Goal: Task Accomplishment & Management: Manage account settings

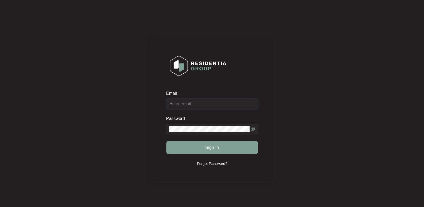
click at [195, 103] on input "Email" at bounding box center [212, 104] width 92 height 11
paste input "[EMAIL_ADDRESS][DOMAIN_NAME]"
type input "[EMAIL_ADDRESS][DOMAIN_NAME]"
click at [184, 132] on span at bounding box center [212, 129] width 92 height 11
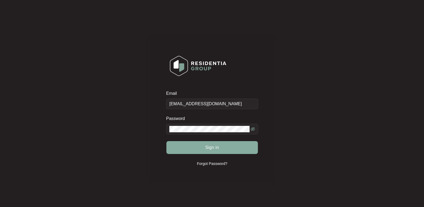
click at [191, 145] on button "Sign in" at bounding box center [212, 147] width 92 height 13
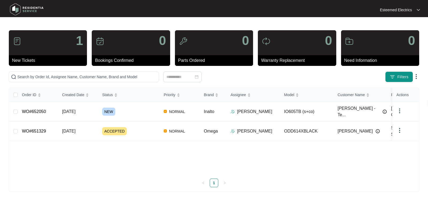
click at [87, 159] on div "Order ID Created Date Status Priority Brand Assignee Model Customer Name Purcha…" at bounding box center [214, 131] width 410 height 86
click at [142, 110] on div "NEW" at bounding box center [130, 112] width 57 height 8
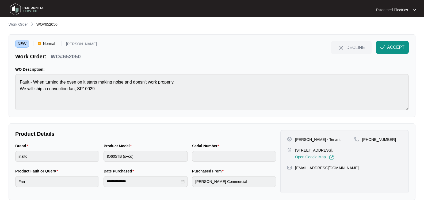
scroll to position [4, 0]
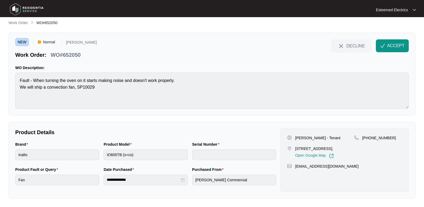
click at [281, 68] on p "WO Description:" at bounding box center [212, 67] width 394 height 5
click at [22, 20] on p "Work Order" at bounding box center [18, 22] width 19 height 5
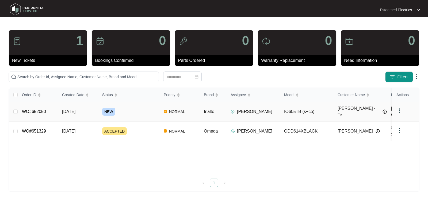
click at [134, 115] on div "NEW" at bounding box center [130, 112] width 57 height 8
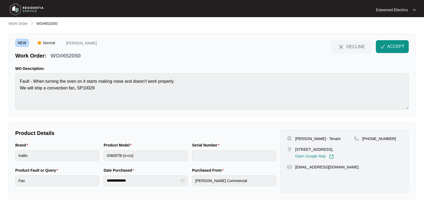
scroll to position [4, 0]
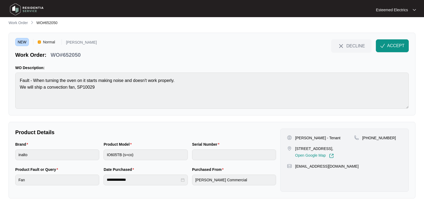
click at [319, 180] on div "[PERSON_NAME] - Tenant  [STREET_ADDRESS], Open Google Map [PHONE_NUMBER] [EMAIL…" at bounding box center [345, 159] width 128 height 63
drag, startPoint x: 294, startPoint y: 147, endPoint x: 364, endPoint y: 149, distance: 69.3
click at [340, 149] on div "[STREET_ADDRESS], Open Google Map" at bounding box center [320, 152] width 67 height 12
copy p "[STREET_ADDRESS],"
drag, startPoint x: 295, startPoint y: 136, endPoint x: 313, endPoint y: 136, distance: 17.7
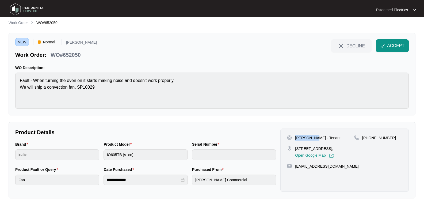
click at [313, 136] on p "[PERSON_NAME] - Tenant" at bounding box center [317, 137] width 45 height 5
copy p "[PERSON_NAME]"
drag, startPoint x: 360, startPoint y: 137, endPoint x: 389, endPoint y: 140, distance: 29.3
click at [389, 140] on div "[PHONE_NUMBER]" at bounding box center [378, 137] width 48 height 5
copy div "[PHONE_NUMBER]"
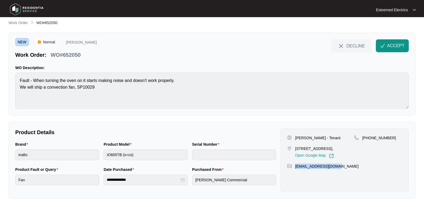
drag, startPoint x: 347, startPoint y: 169, endPoint x: 296, endPoint y: 174, distance: 51.1
click at [296, 174] on div "[PERSON_NAME] - Tenant  [STREET_ADDRESS], Open Google Map [PHONE_NUMBER] [EMAIL…" at bounding box center [345, 159] width 128 height 63
copy p "[EMAIL_ADDRESS][DOMAIN_NAME]"
drag, startPoint x: 83, startPoint y: 55, endPoint x: 63, endPoint y: 58, distance: 19.7
click at [63, 58] on div "Work Order: WO#652050" at bounding box center [56, 53] width 82 height 9
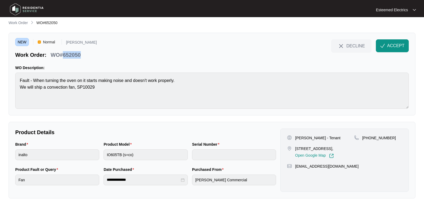
copy p "652050"
click at [238, 116] on div "**********" at bounding box center [212, 109] width 407 height 179
click at [415, 10] on img at bounding box center [414, 10] width 3 height 3
click at [259, 63] on div "NEW Normal [PERSON_NAME] Work Order: WO#652050 DECLINE ACCEPT WO Description: F…" at bounding box center [212, 74] width 407 height 83
drag, startPoint x: 49, startPoint y: 54, endPoint x: 85, endPoint y: 54, distance: 35.6
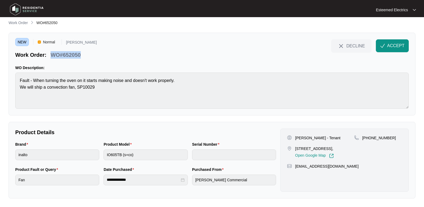
click at [85, 54] on div "NEW Normal [PERSON_NAME] Work Order: WO#652050 DECLINE ACCEPT" at bounding box center [212, 48] width 394 height 19
copy p "WO#652050"
click at [13, 83] on div "NEW Normal [PERSON_NAME] Work Order: WO#652050 DECLINE ACCEPT WO Description: F…" at bounding box center [212, 74] width 407 height 83
